Goal: Task Accomplishment & Management: Manage account settings

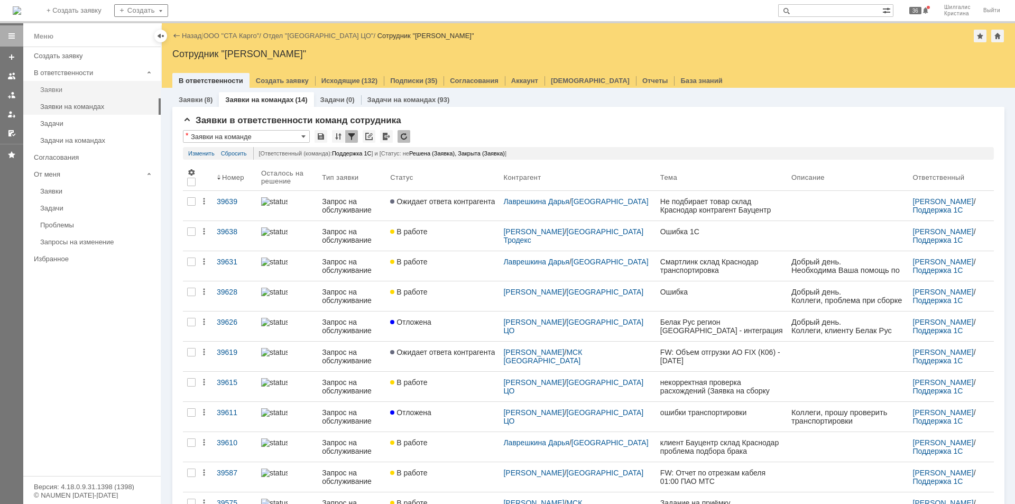
click at [69, 91] on div "Заявки" at bounding box center [97, 90] width 114 height 8
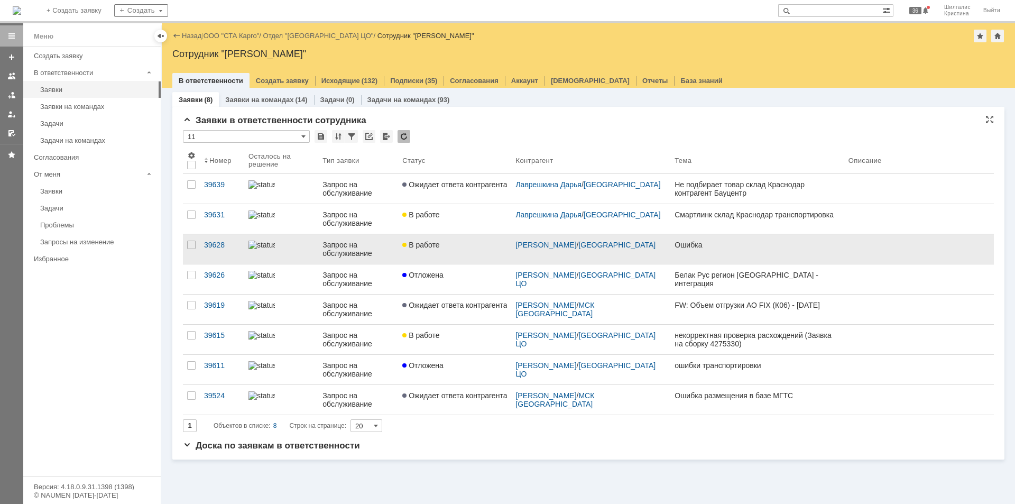
click at [448, 248] on div "В работе" at bounding box center [454, 245] width 105 height 8
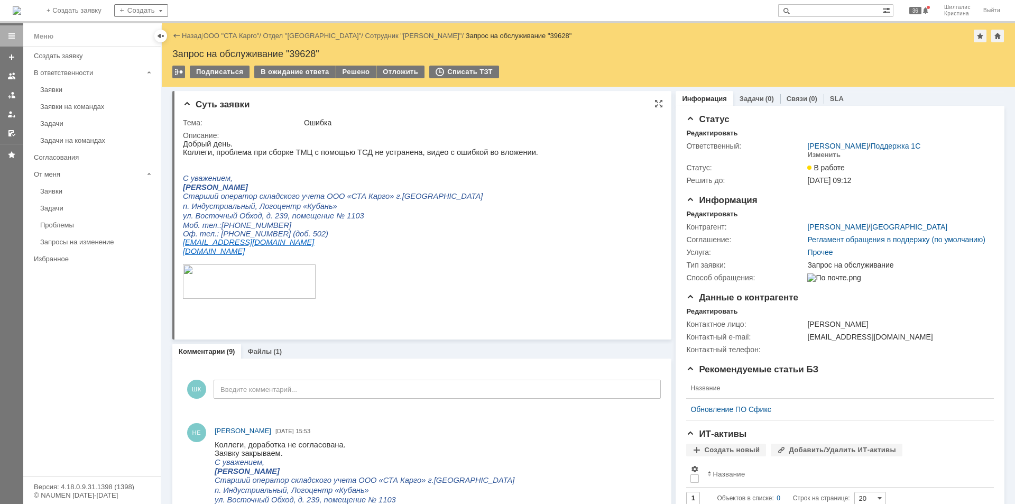
drag, startPoint x: 732, startPoint y: 416, endPoint x: 653, endPoint y: 216, distance: 214.8
click at [347, 68] on div "Решено" at bounding box center [356, 72] width 40 height 13
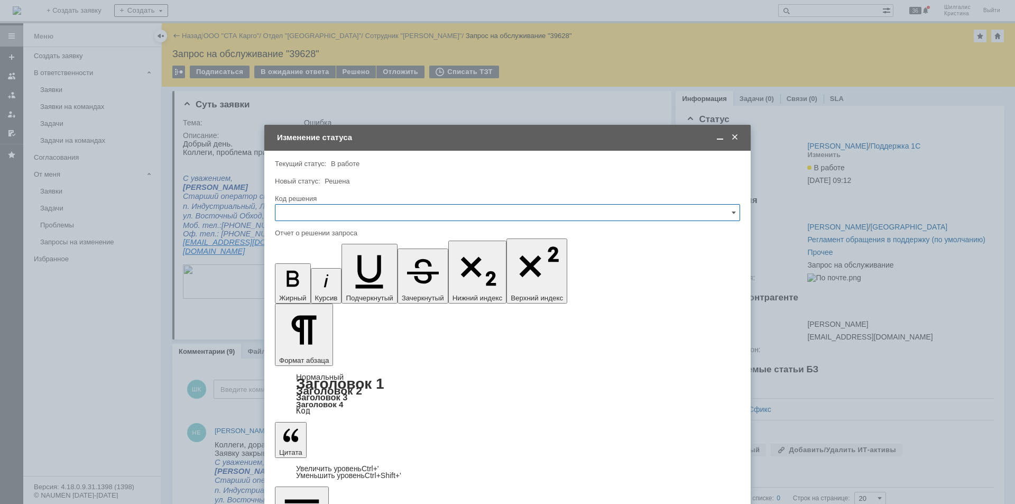
click at [306, 208] on input "text" at bounding box center [507, 212] width 465 height 17
click at [309, 354] on span "Решено" at bounding box center [508, 354] width 452 height 8
type input "Решено"
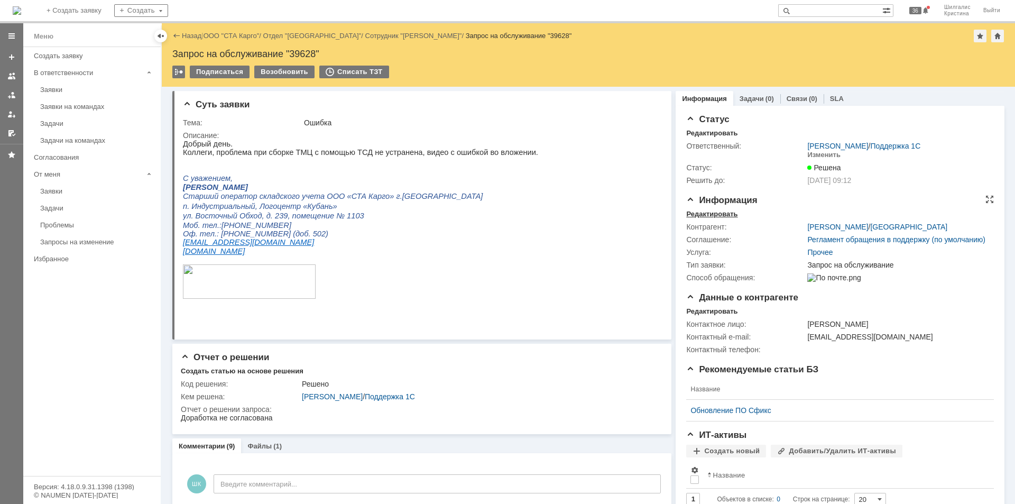
click at [699, 213] on div "Редактировать" at bounding box center [711, 214] width 51 height 8
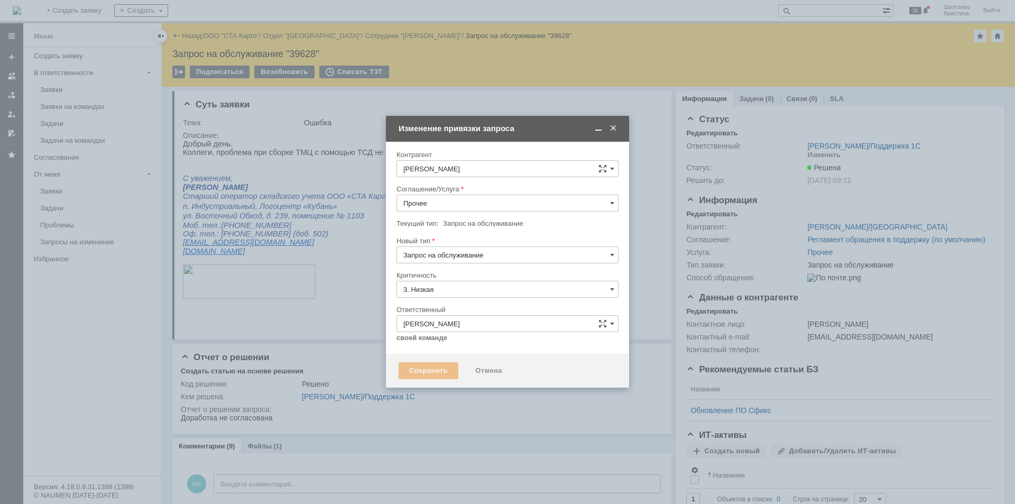
type input "[не указано]"
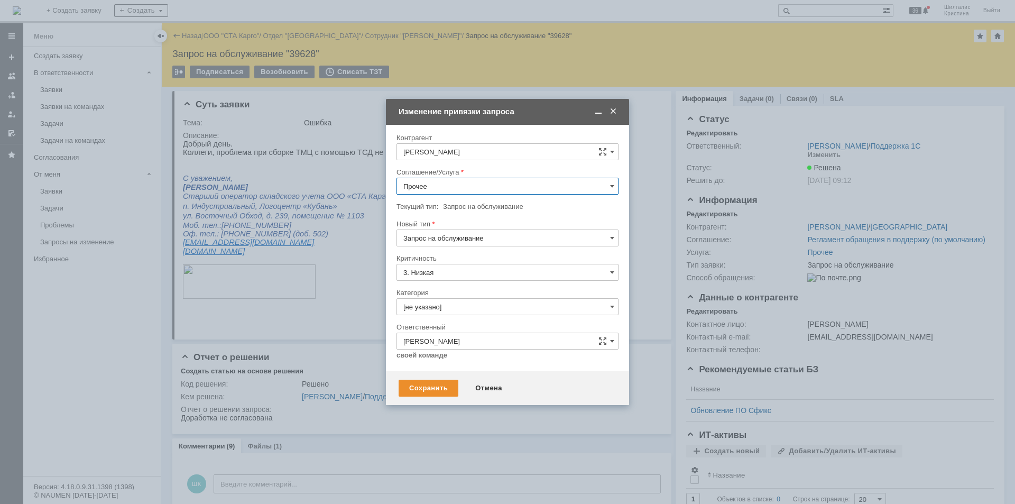
click at [434, 185] on input "Прочее" at bounding box center [508, 186] width 222 height 17
click at [463, 292] on span "WMS Сборка ТСД" at bounding box center [507, 296] width 208 height 8
type input "WMS Сборка ТСД"
click at [447, 309] on input "[не указано]" at bounding box center [508, 306] width 222 height 17
click at [438, 358] on span "Изменение" at bounding box center [507, 361] width 208 height 8
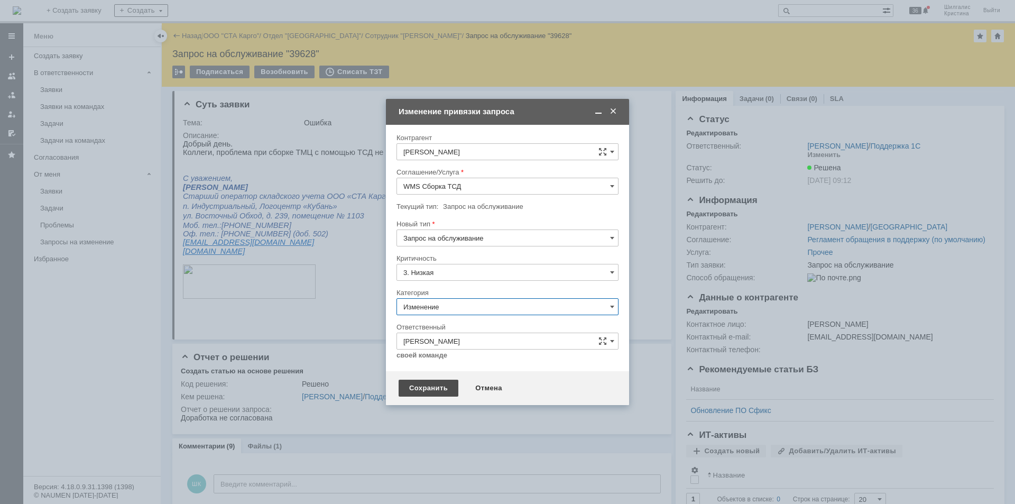
type input "Изменение"
click at [427, 385] on div "Сохранить" at bounding box center [429, 388] width 60 height 17
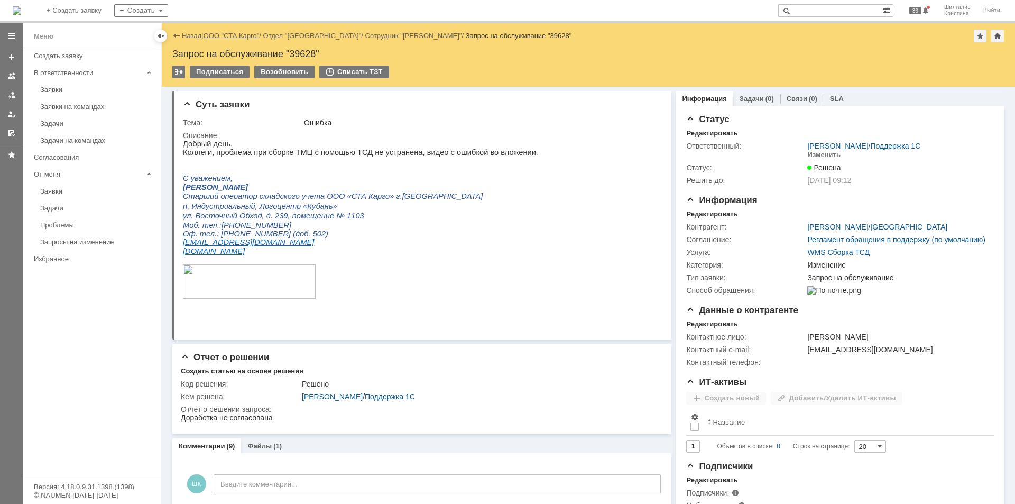
click at [229, 34] on link "ООО "СТА Карго"" at bounding box center [232, 36] width 56 height 8
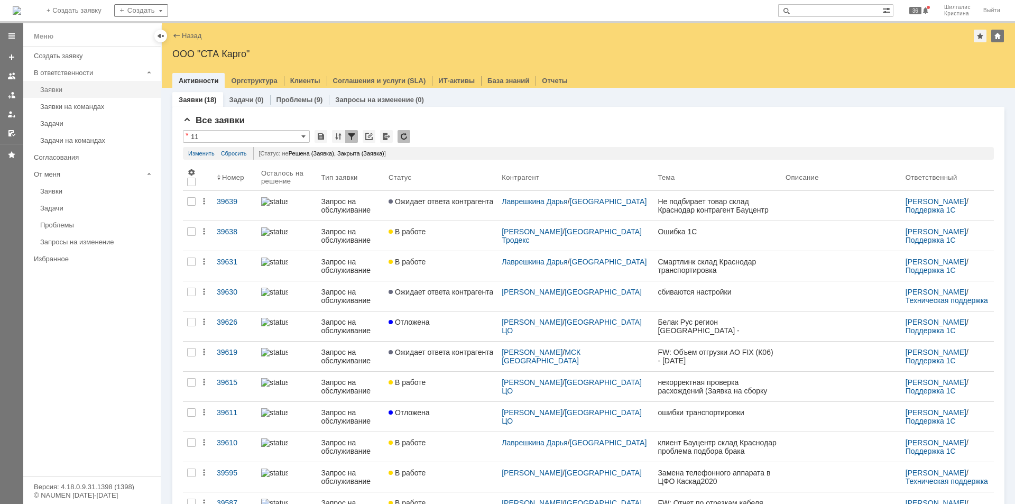
click at [57, 87] on div "Заявки" at bounding box center [97, 90] width 114 height 8
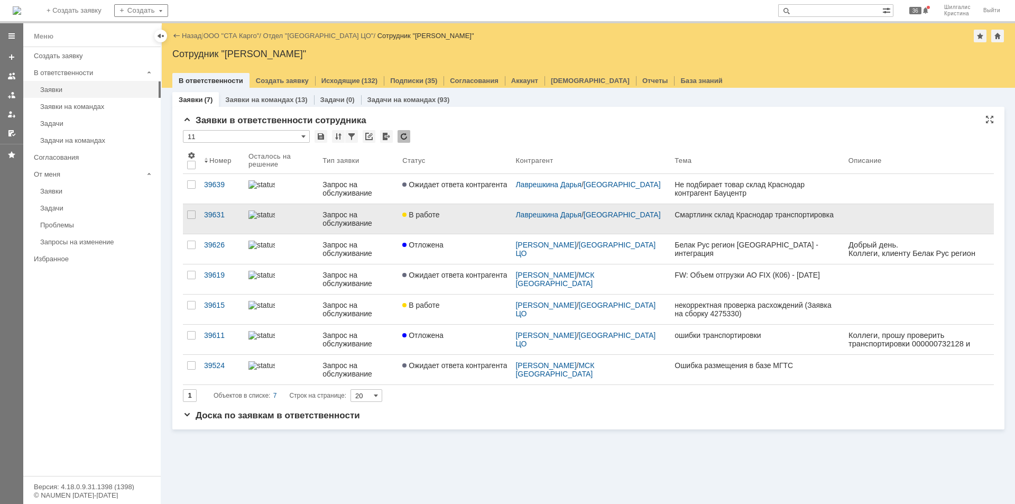
click at [471, 218] on div "В работе" at bounding box center [454, 214] width 105 height 8
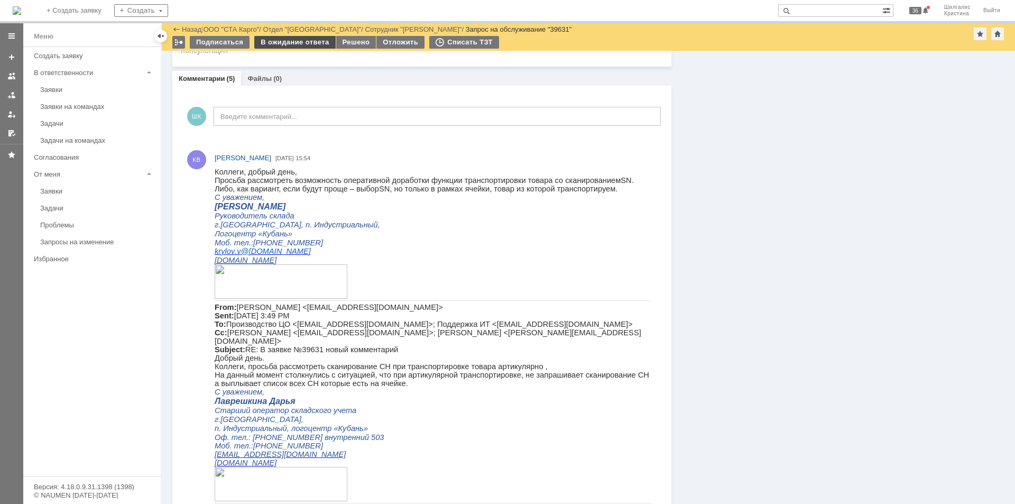
click at [304, 45] on div "В ожидание ответа" at bounding box center [294, 42] width 81 height 13
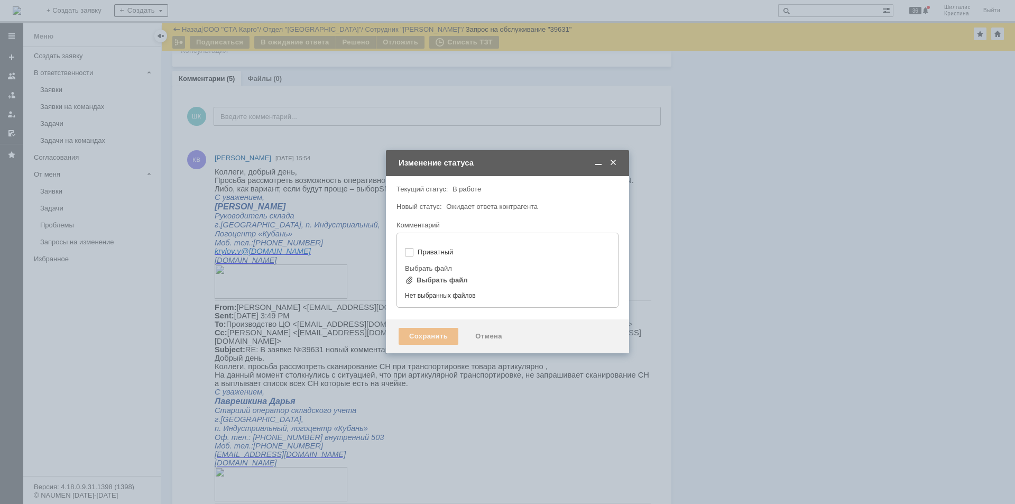
type input "[не указано]"
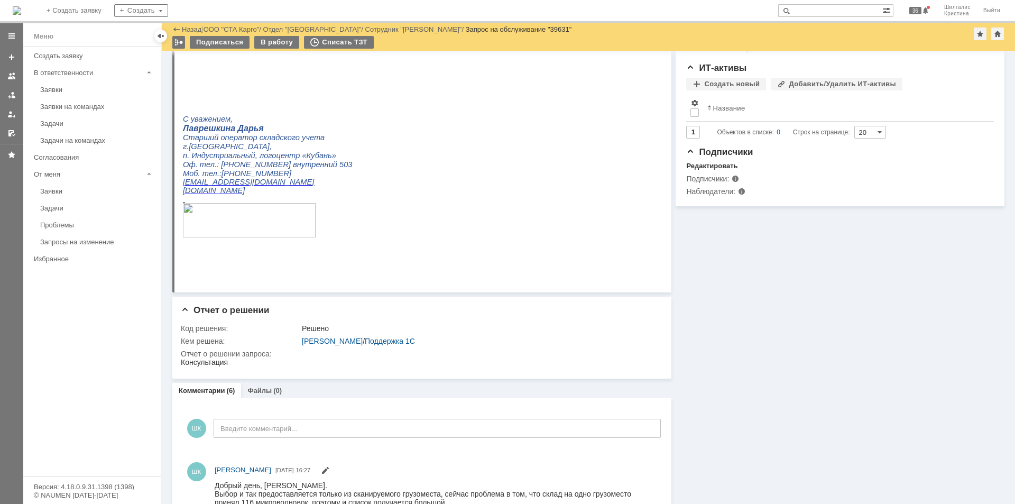
scroll to position [211, 0]
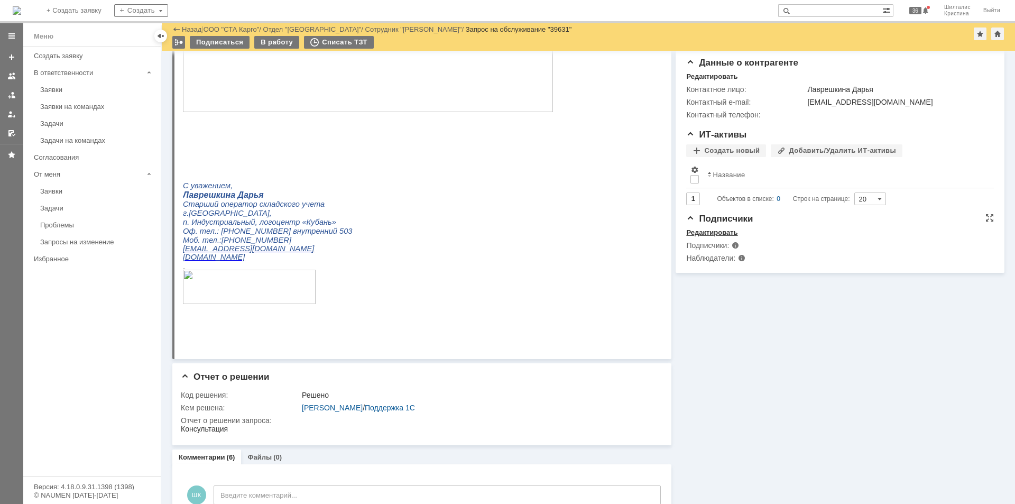
click at [704, 237] on div "Редактировать" at bounding box center [711, 232] width 51 height 8
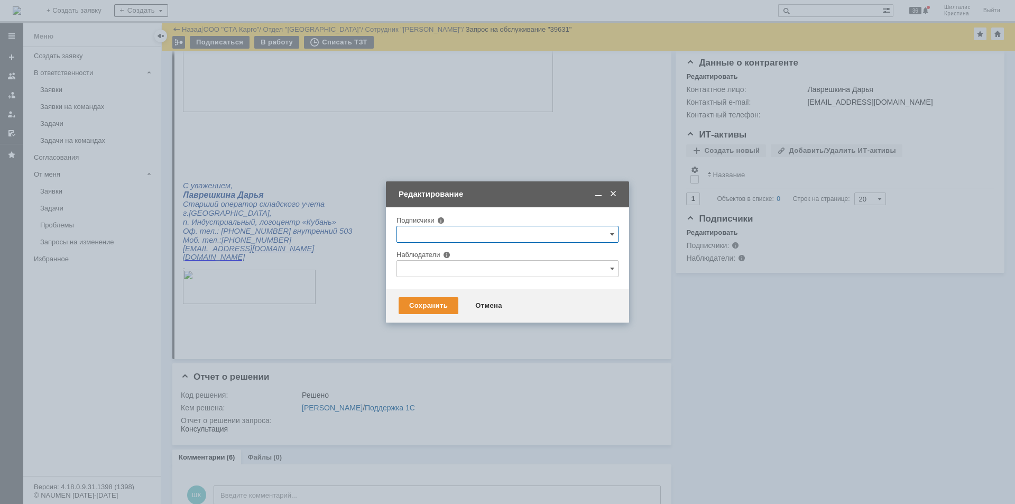
click at [439, 272] on input "text" at bounding box center [508, 268] width 222 height 17
click at [441, 328] on span at bounding box center [441, 328] width 0 height 5
click at [432, 328] on input "[PERSON_NAME]" at bounding box center [433, 330] width 7 height 7
type input "[PERSON_NAME]"
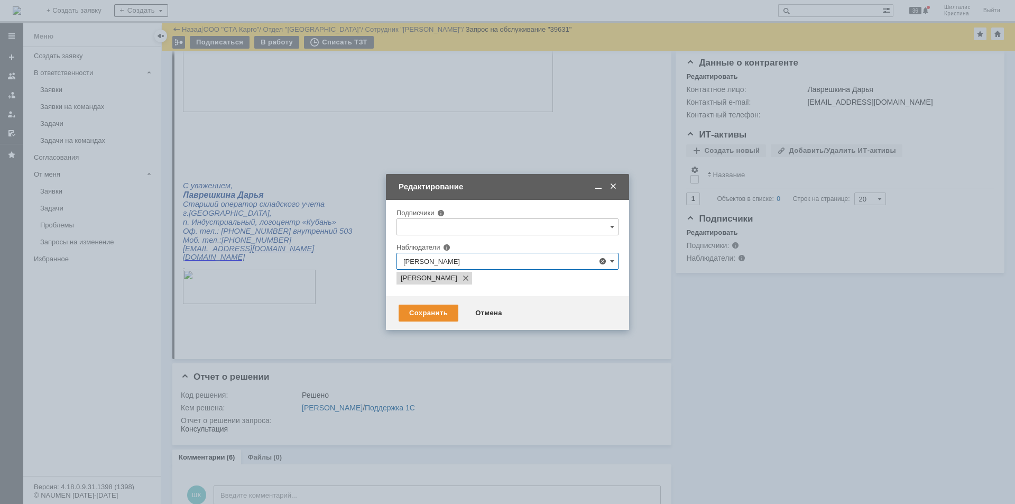
click at [447, 324] on div "Сохранить Отмена" at bounding box center [507, 313] width 243 height 34
click at [437, 311] on div "Сохранить" at bounding box center [429, 313] width 60 height 17
click at [419, 318] on div "Сохранить" at bounding box center [429, 313] width 60 height 17
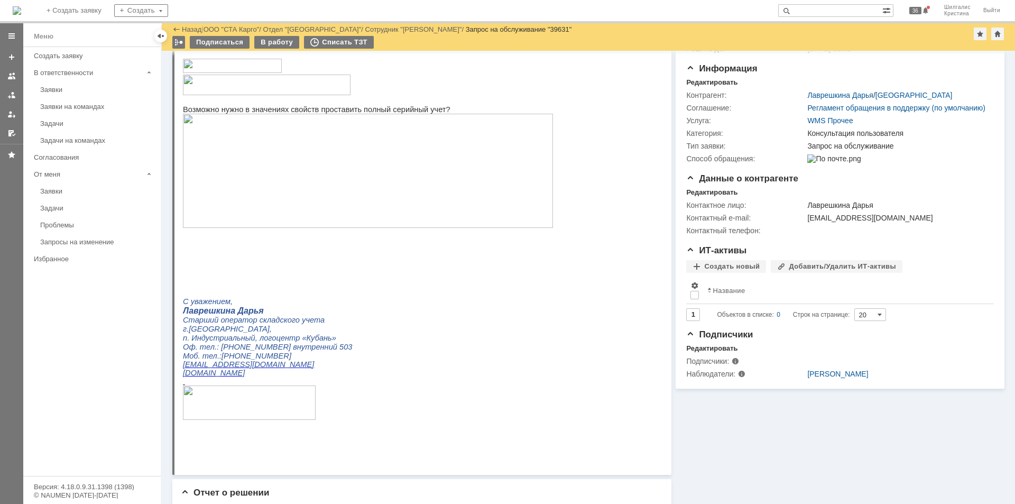
scroll to position [0, 0]
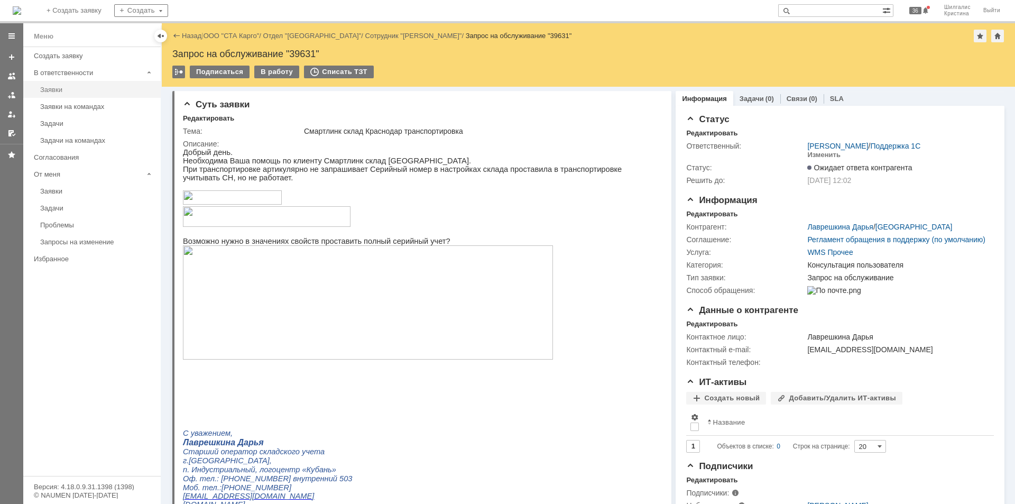
click at [61, 93] on div "Заявки" at bounding box center [97, 90] width 114 height 8
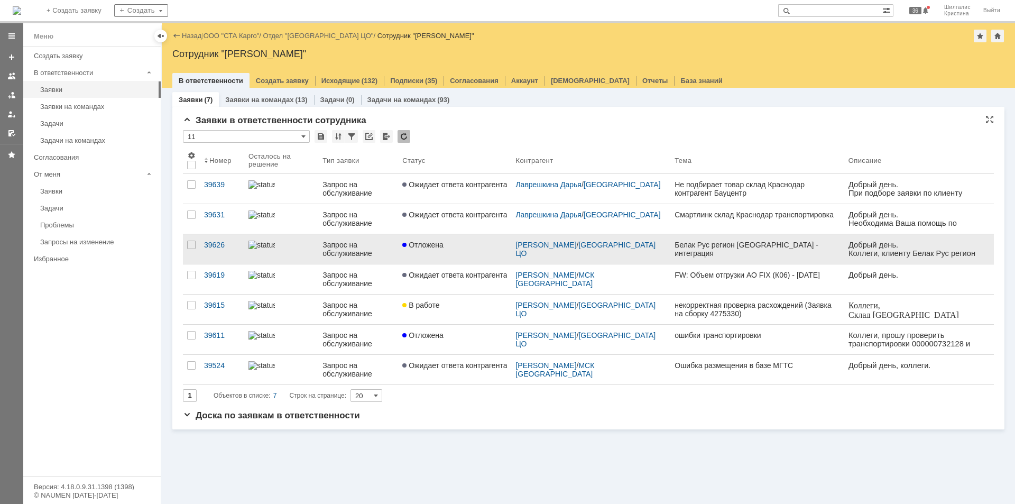
click at [462, 237] on link "Отложена" at bounding box center [454, 249] width 113 height 30
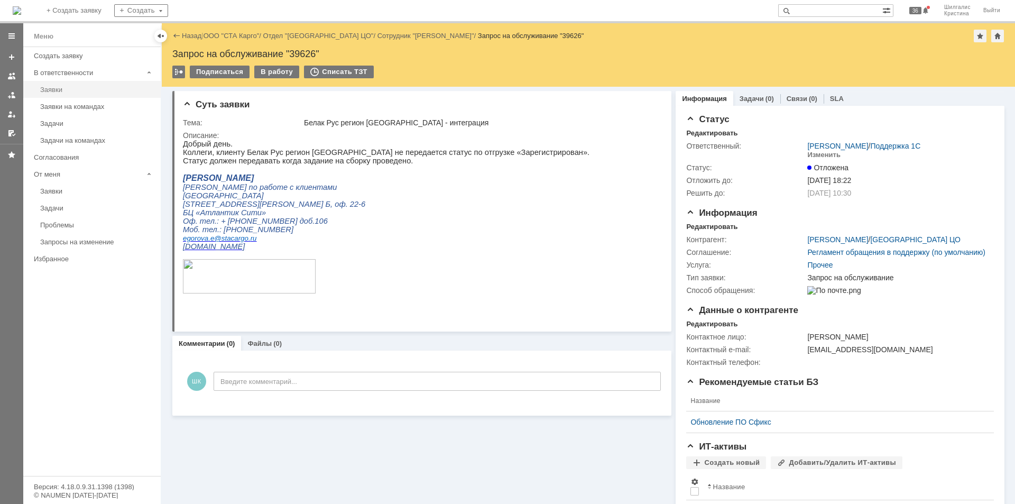
click at [56, 84] on link "Заявки" at bounding box center [97, 89] width 123 height 16
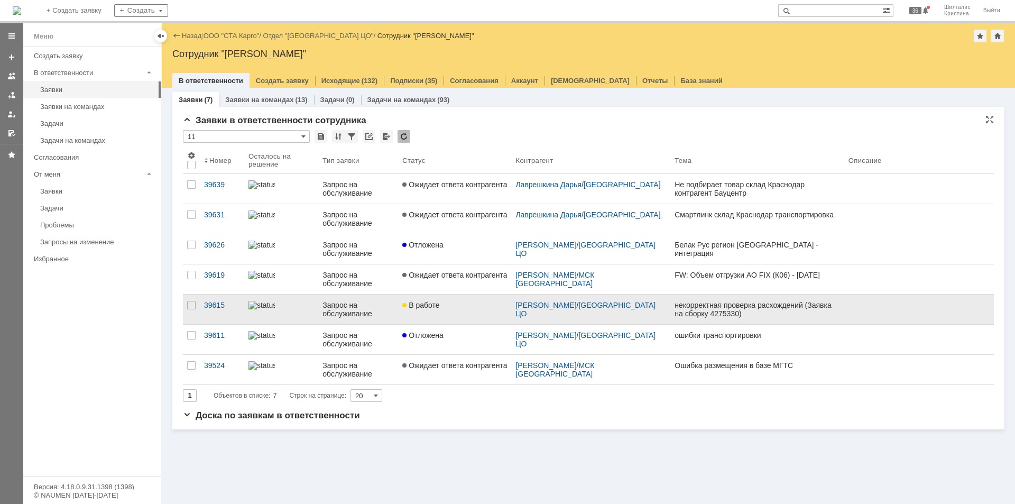
click at [455, 304] on div "В работе" at bounding box center [454, 305] width 105 height 8
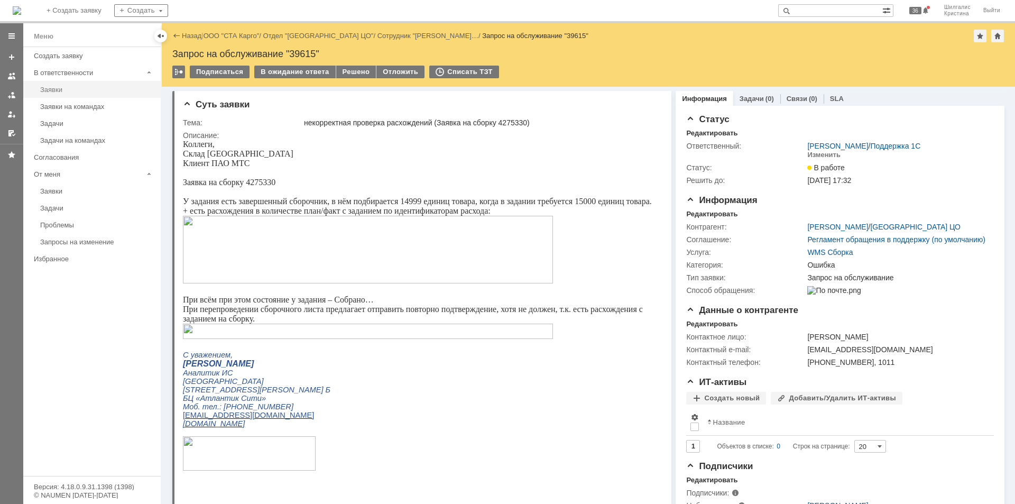
click at [61, 90] on div "Заявки" at bounding box center [97, 90] width 114 height 8
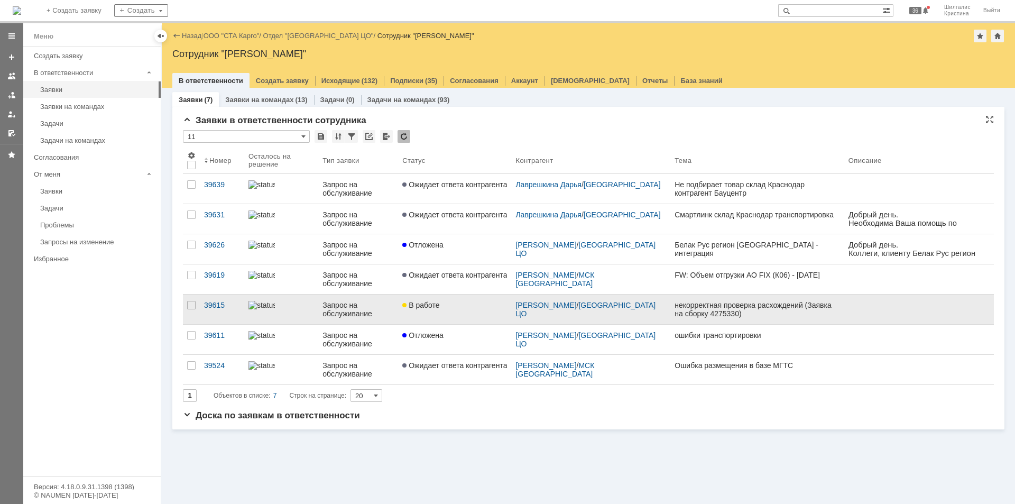
click at [436, 301] on span "В работе" at bounding box center [420, 305] width 37 height 8
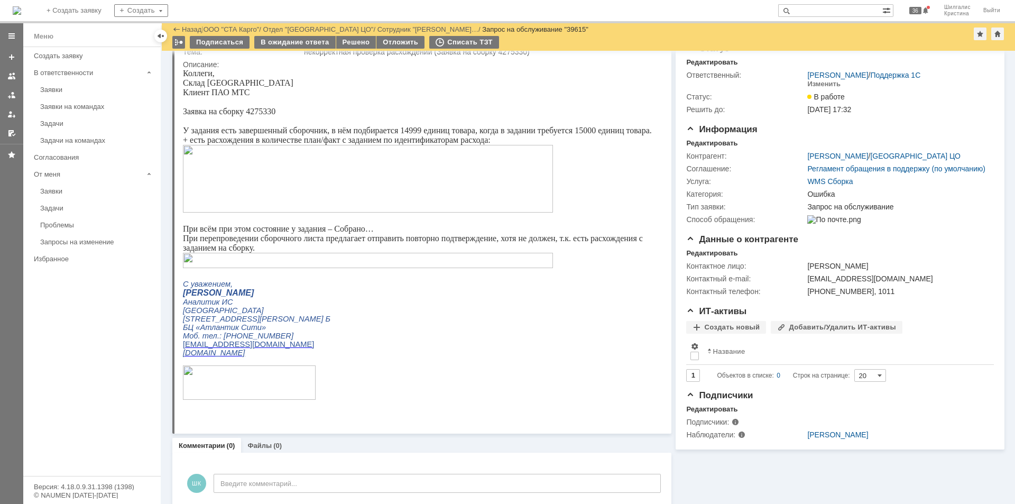
scroll to position [53, 0]
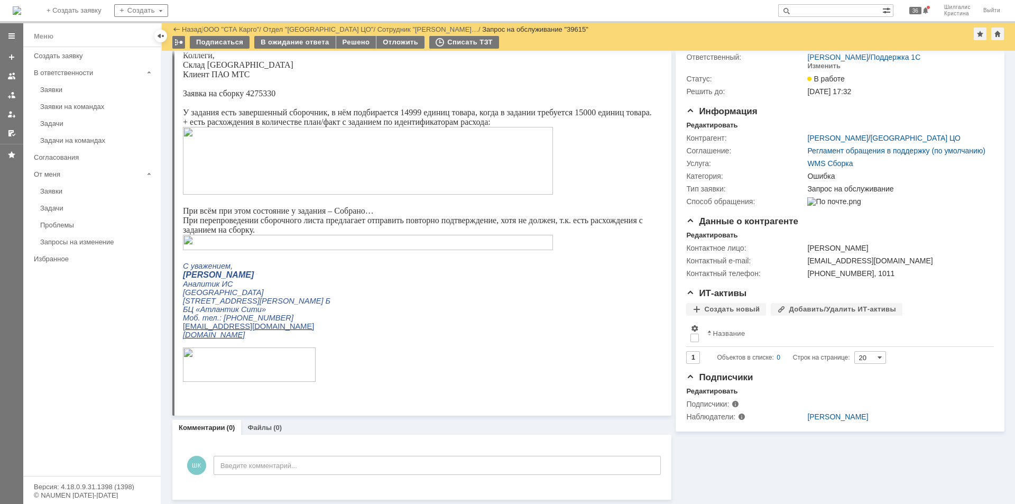
click at [323, 500] on div "Суть заявки Тема: некорректная проверка расхождений (Заявка на сборку 4275330) …" at bounding box center [588, 251] width 853 height 506
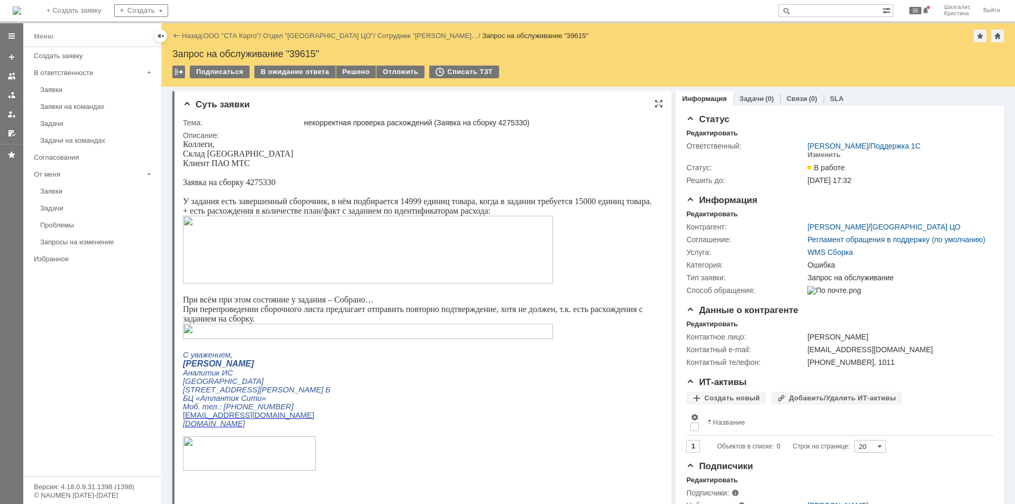
click at [252, 233] on img at bounding box center [368, 250] width 370 height 68
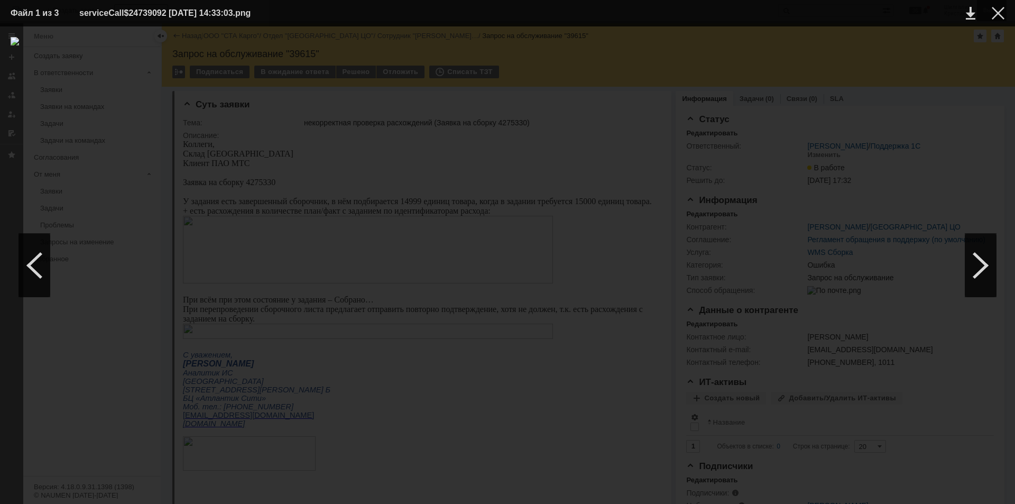
click at [1000, 13] on div at bounding box center [998, 13] width 13 height 13
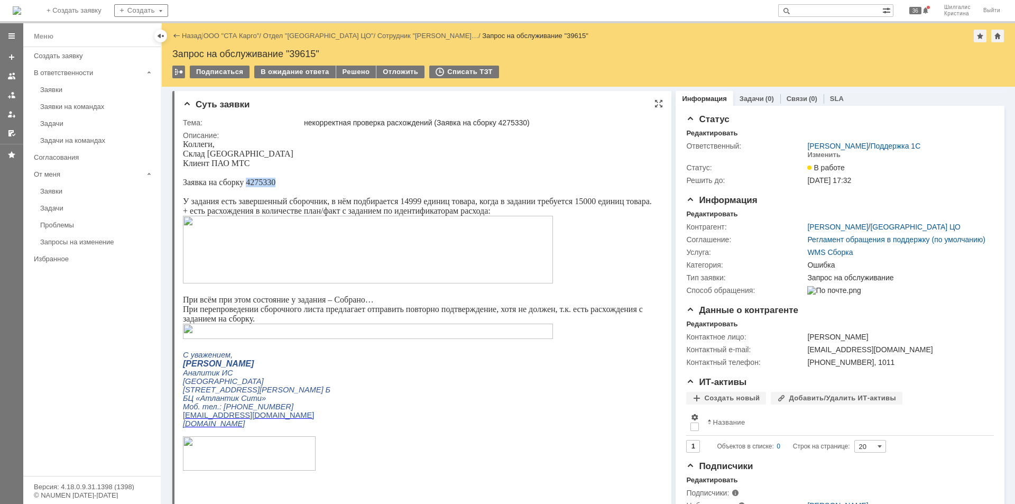
drag, startPoint x: 279, startPoint y: 181, endPoint x: 246, endPoint y: 183, distance: 32.9
click at [246, 183] on p "Заявка на сборку 4275330" at bounding box center [418, 183] width 470 height 10
copy span "4275330"
